Goal: Register for event/course

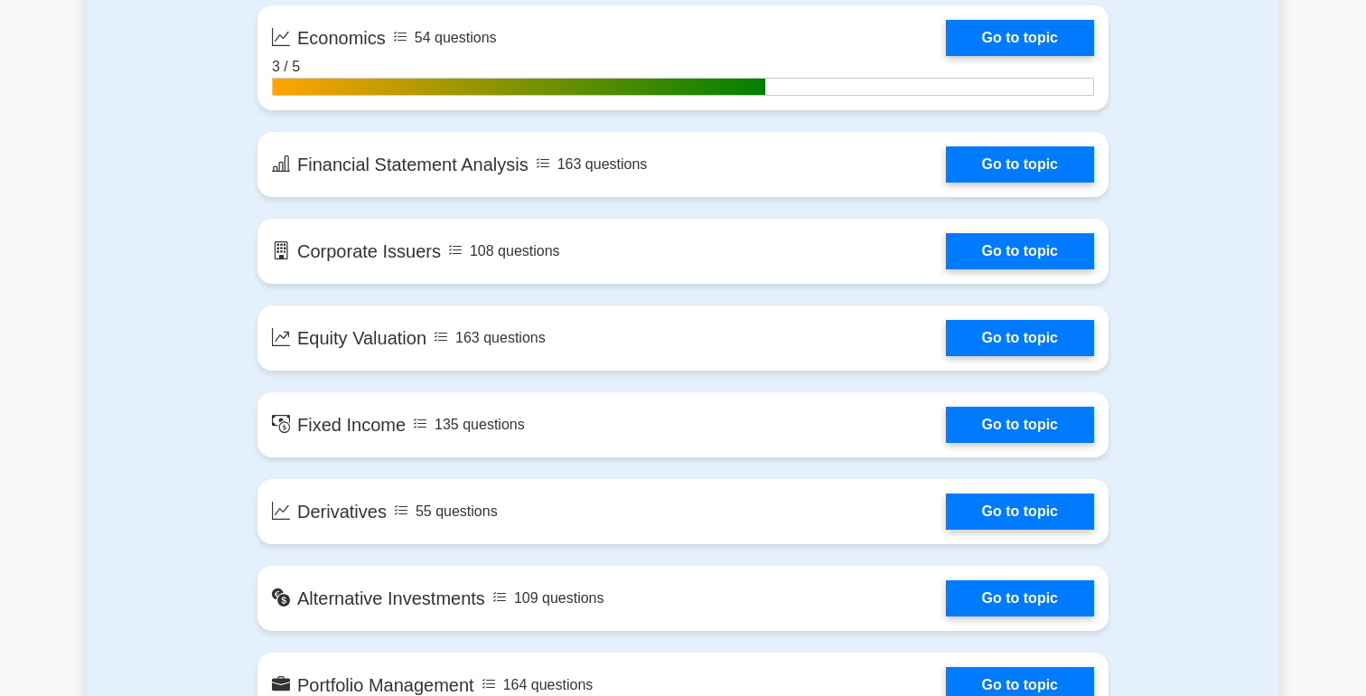
scroll to position [1239, 0]
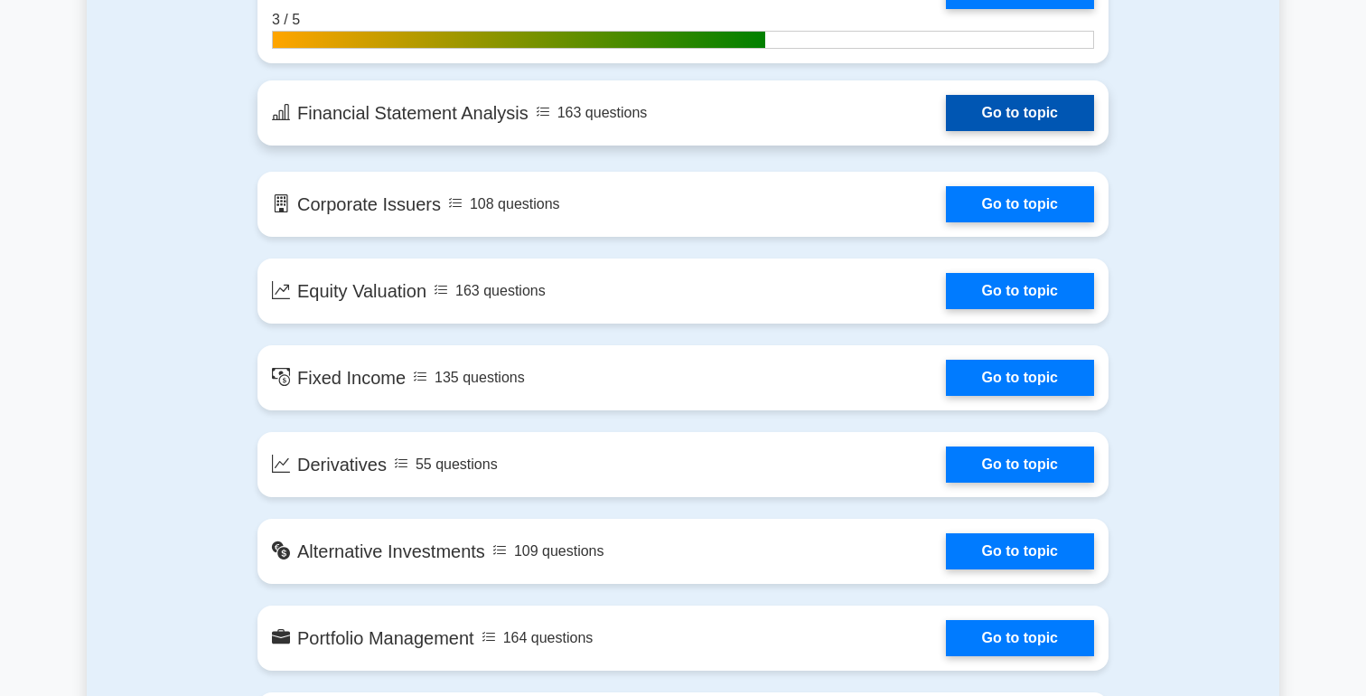
click at [1027, 120] on link "Go to topic" at bounding box center [1020, 113] width 148 height 36
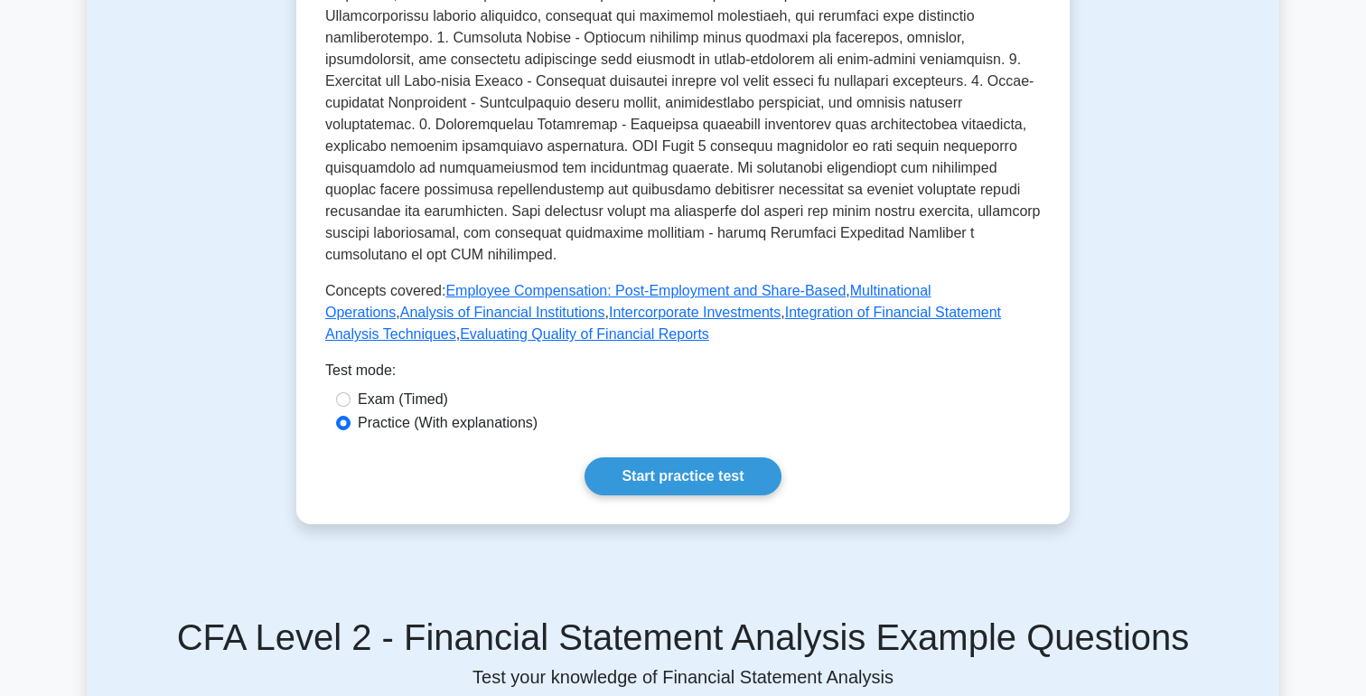
scroll to position [714, 0]
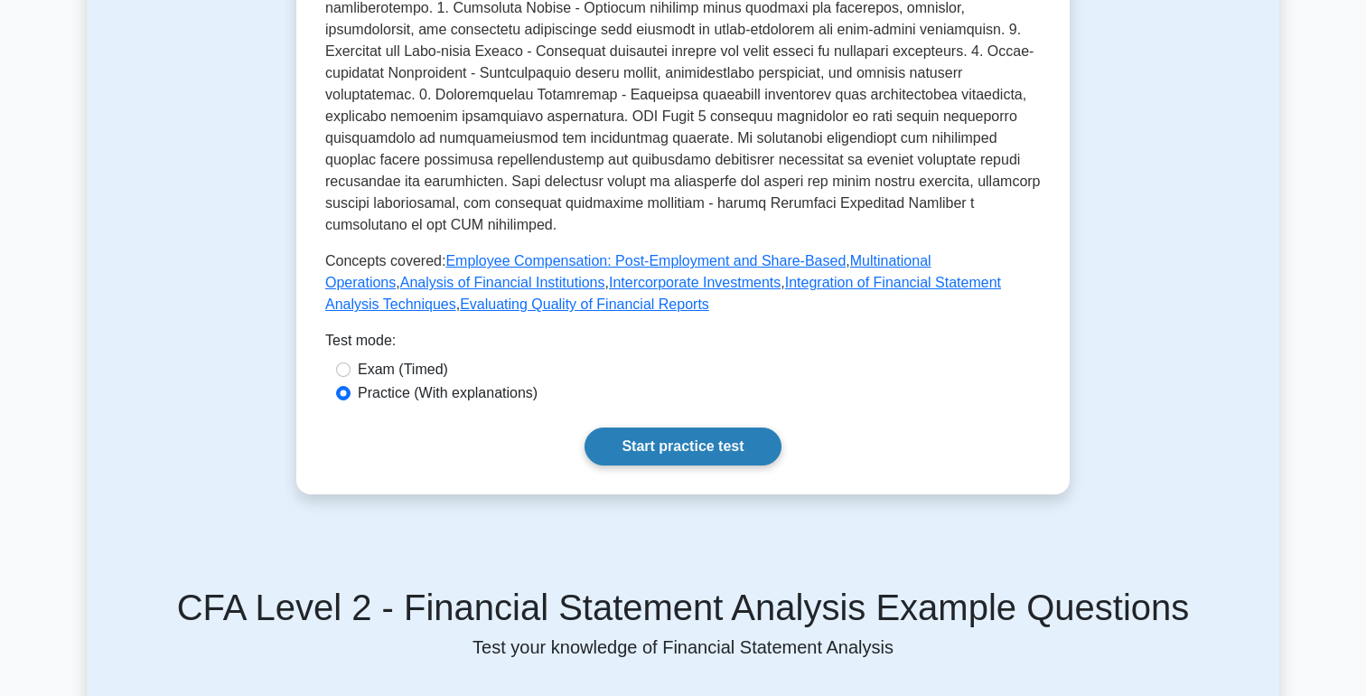
click at [707, 427] on link "Start practice test" at bounding box center [683, 446] width 196 height 38
